Goal: Transaction & Acquisition: Purchase product/service

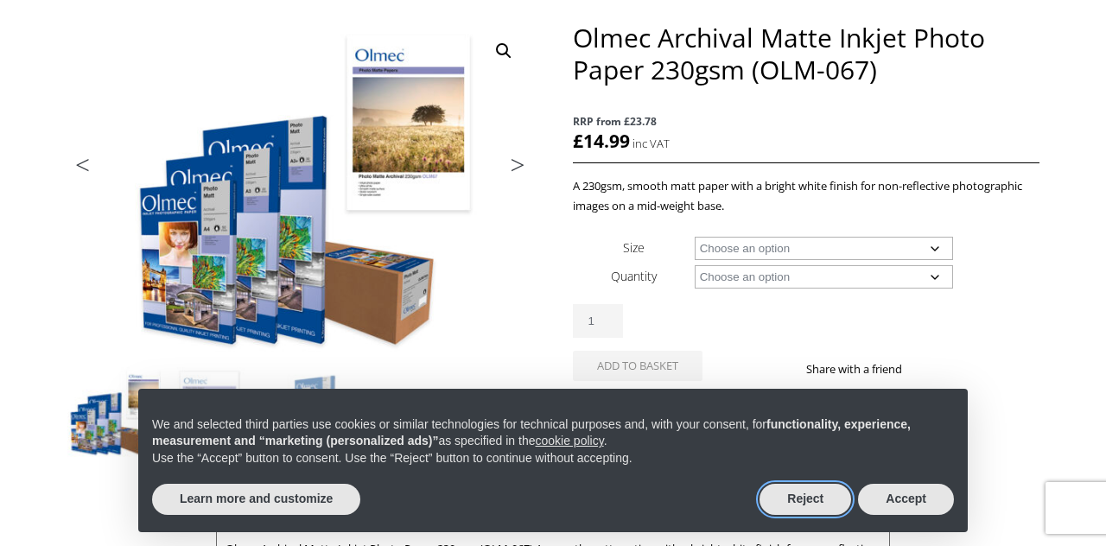
click at [814, 501] on button "Reject" at bounding box center [805, 499] width 92 height 31
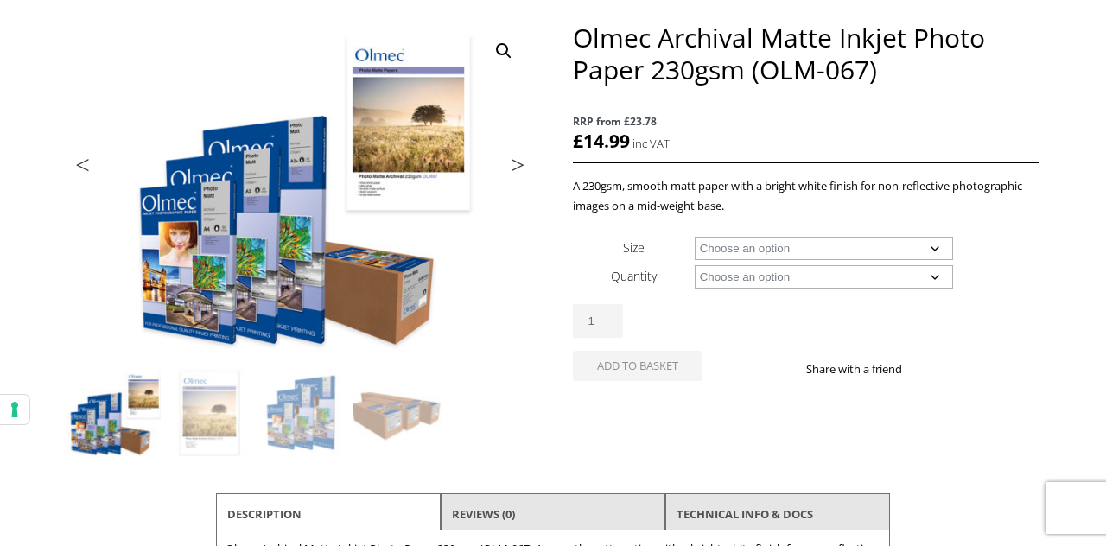
click at [911, 242] on select "Choose an option A4 Sheet A3 Sheet A3+ Sheet A2 Sheet 17" Wide Roll 24" Wide Ro…" at bounding box center [824, 248] width 259 height 23
click at [695, 237] on select "Choose an option A4 Sheet A3 Sheet A3+ Sheet A2 Sheet 17" Wide Roll 24" Wide Ro…" at bounding box center [824, 248] width 259 height 23
select select "24-wide-roll"
click at [845, 283] on select "Choose an option 30m" at bounding box center [824, 276] width 259 height 23
select select "30m"
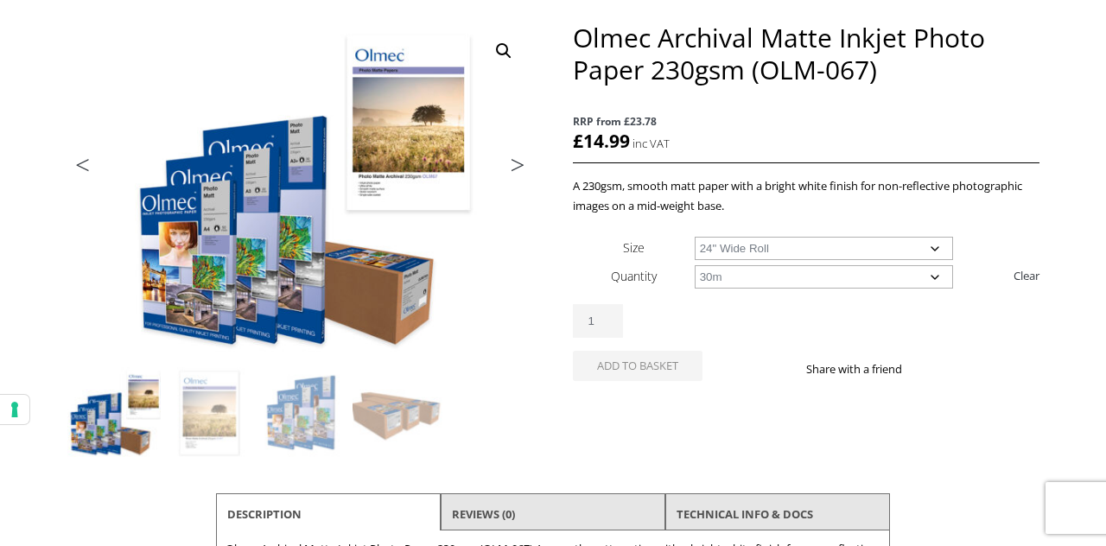
click at [695, 265] on select "Choose an option 30m" at bounding box center [824, 276] width 259 height 23
select select "24-wide-roll"
